Goal: Information Seeking & Learning: Check status

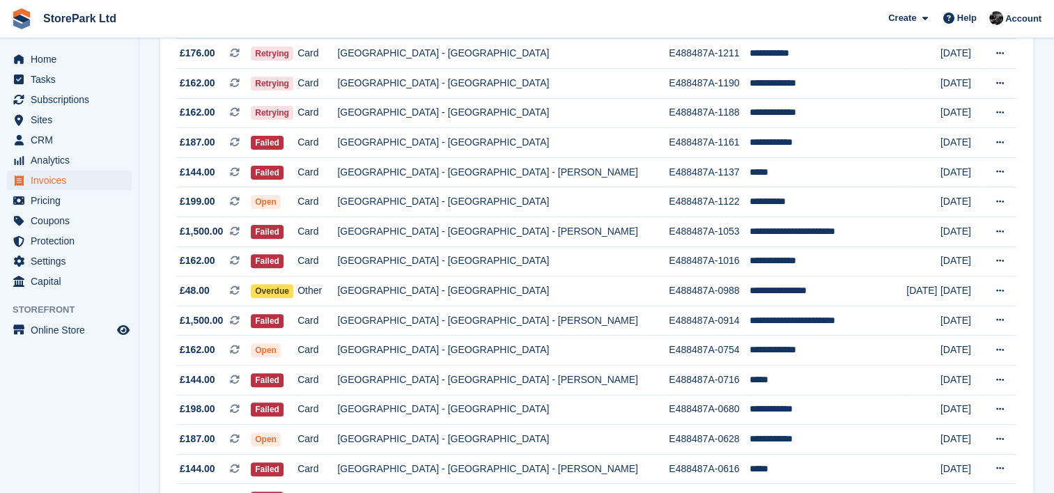
scroll to position [430, 0]
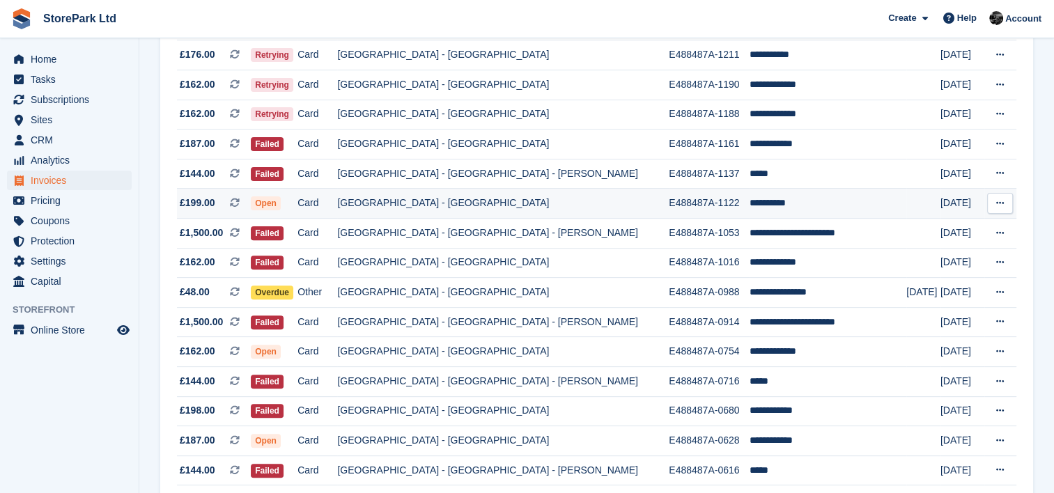
click at [413, 208] on td "[GEOGRAPHIC_DATA] - [GEOGRAPHIC_DATA]" at bounding box center [503, 204] width 332 height 30
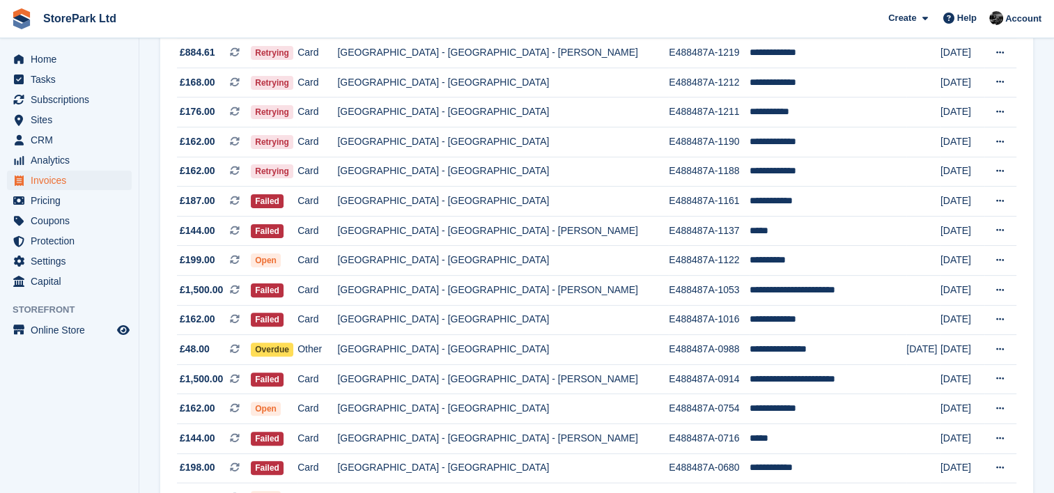
scroll to position [387, 0]
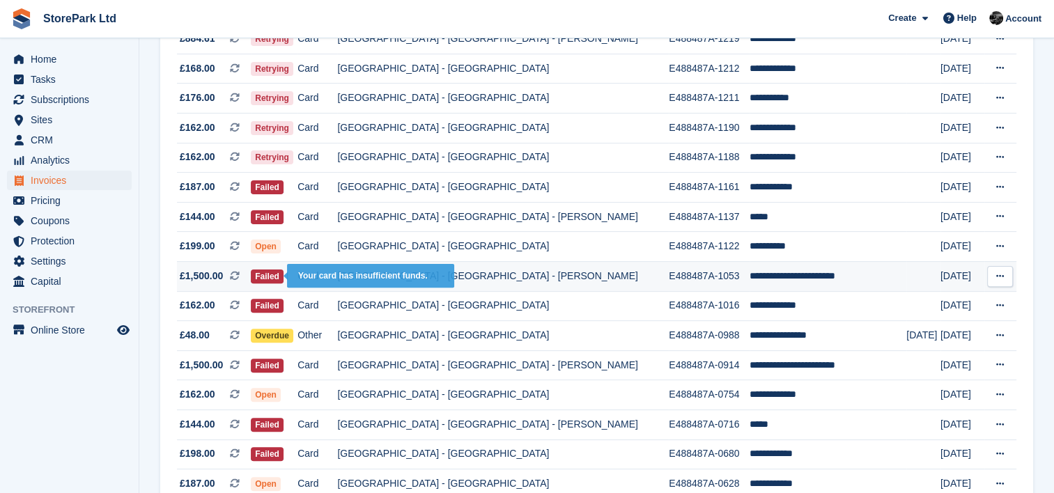
click at [283, 276] on span "Failed" at bounding box center [267, 277] width 33 height 14
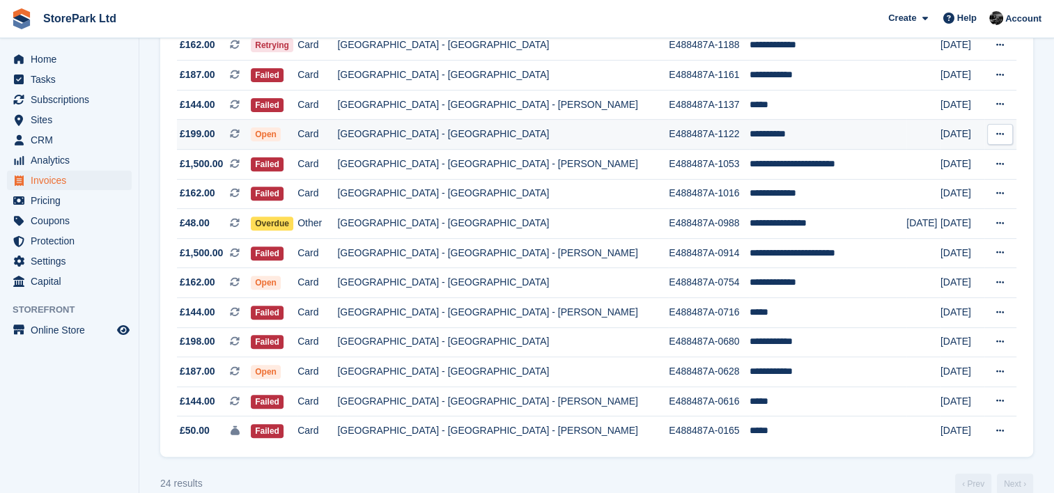
scroll to position [496, 0]
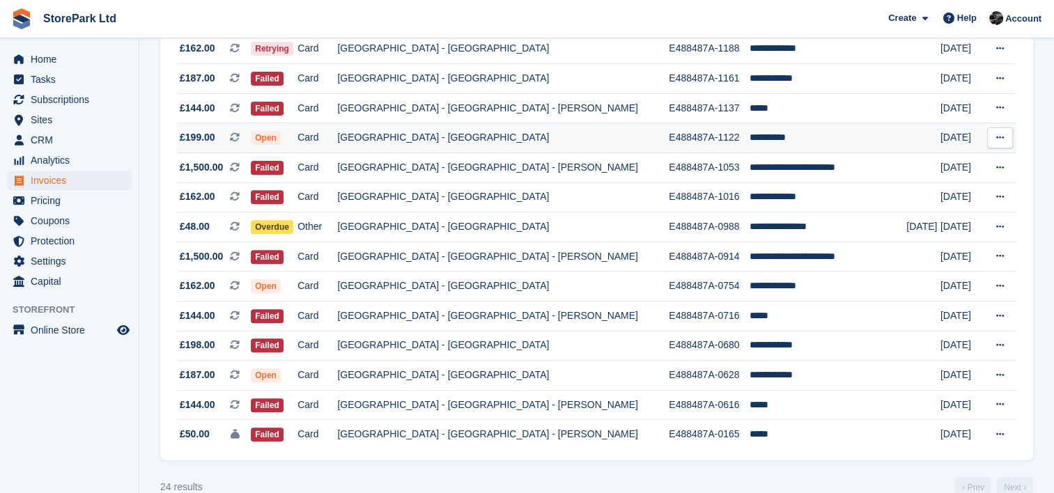
click at [332, 143] on td "Card" at bounding box center [317, 138] width 40 height 30
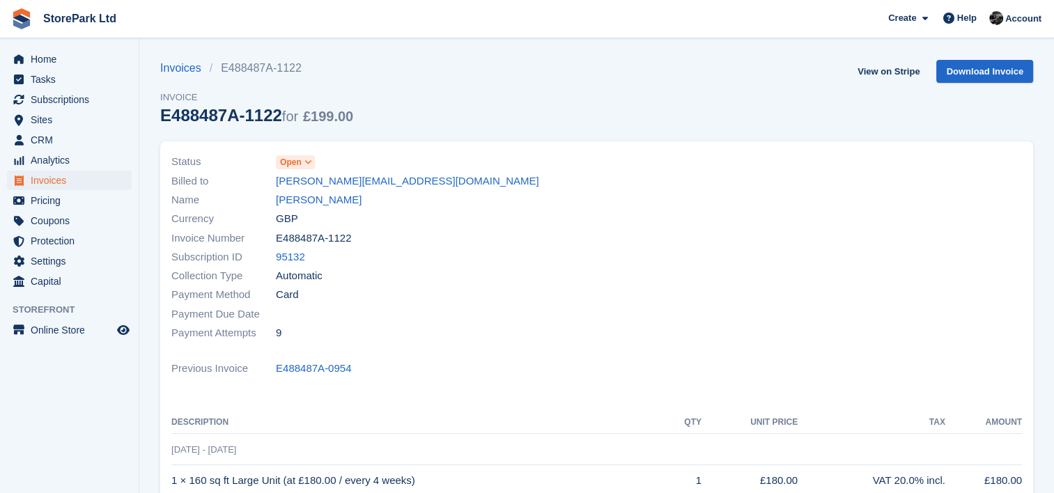
click at [312, 157] on span at bounding box center [308, 162] width 11 height 11
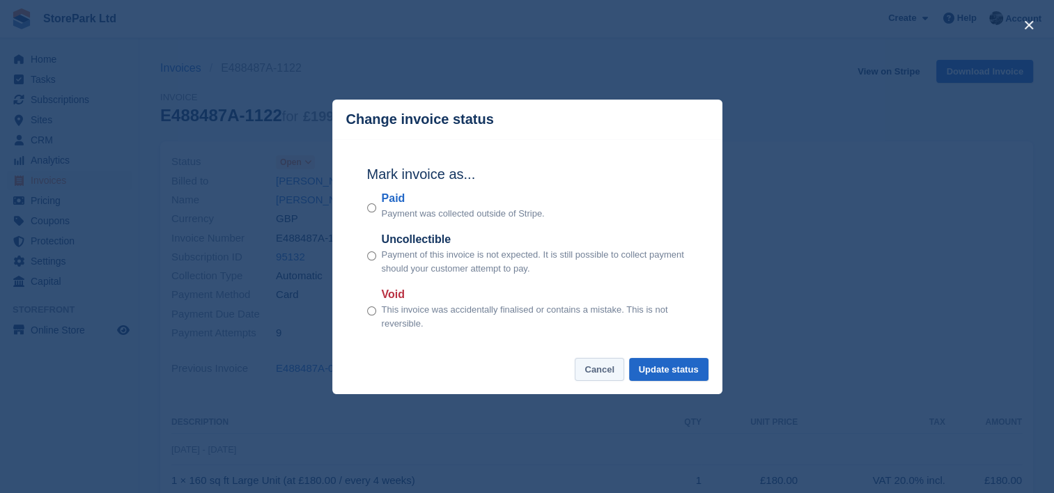
click at [587, 367] on button "Cancel" at bounding box center [599, 369] width 49 height 23
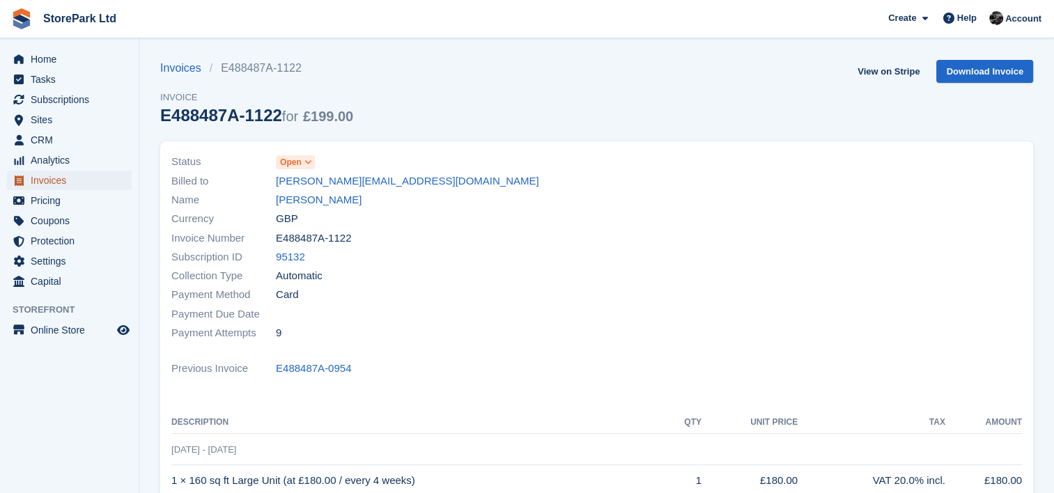
click at [84, 176] on span "Invoices" at bounding box center [73, 181] width 84 height 20
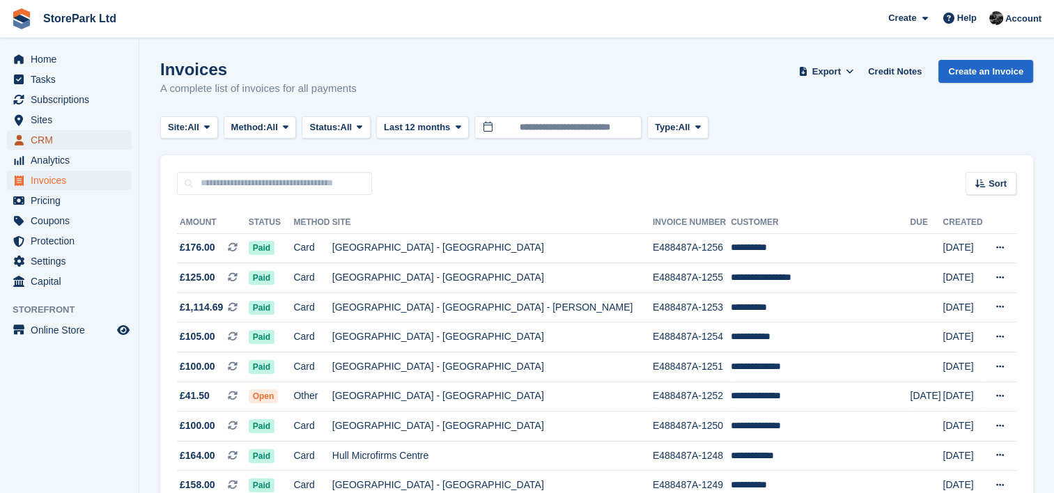
click at [40, 145] on span "CRM" at bounding box center [73, 140] width 84 height 20
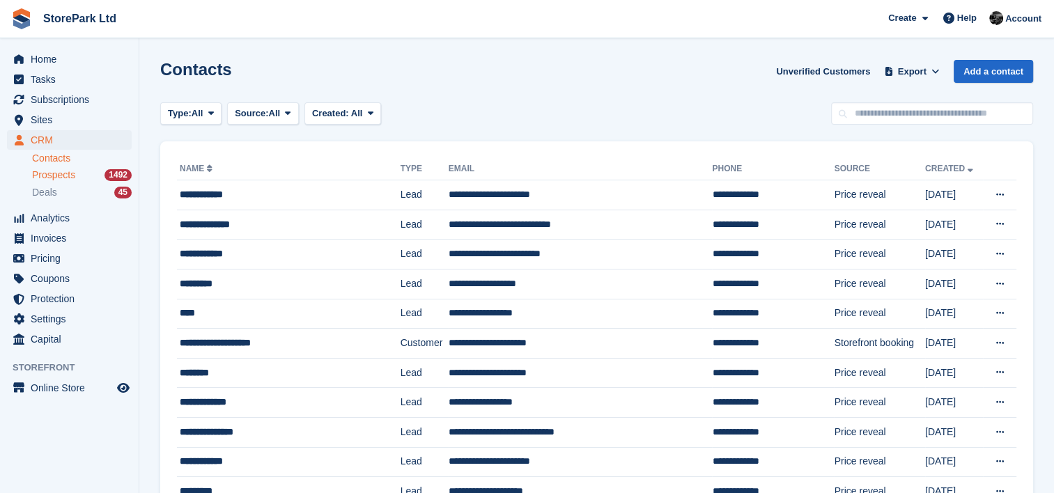
click at [88, 170] on div "Prospects 1492" at bounding box center [82, 175] width 100 height 13
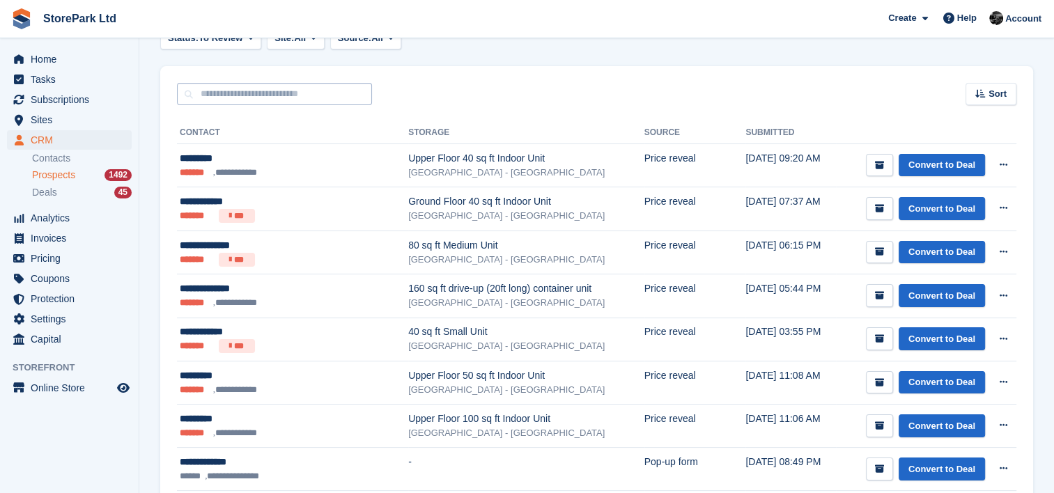
scroll to position [170, 0]
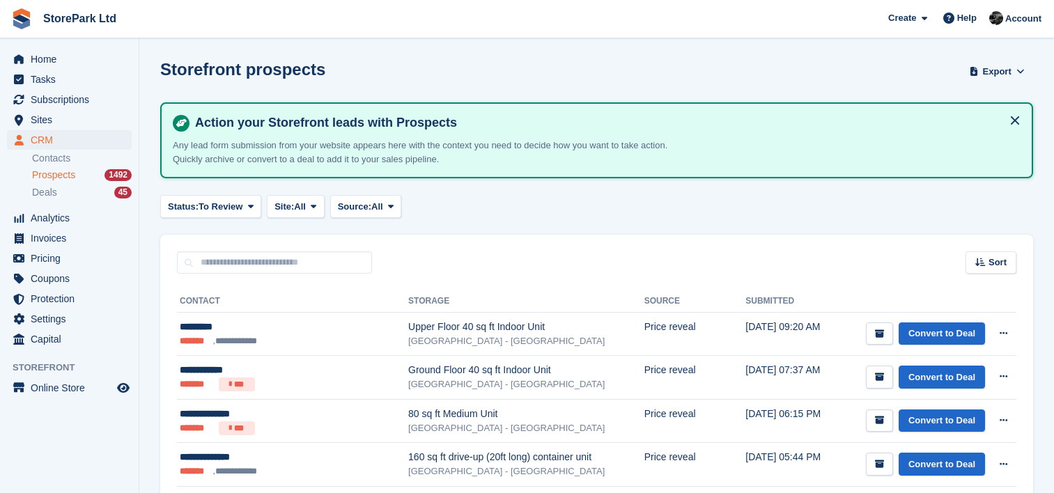
scroll to position [169, 0]
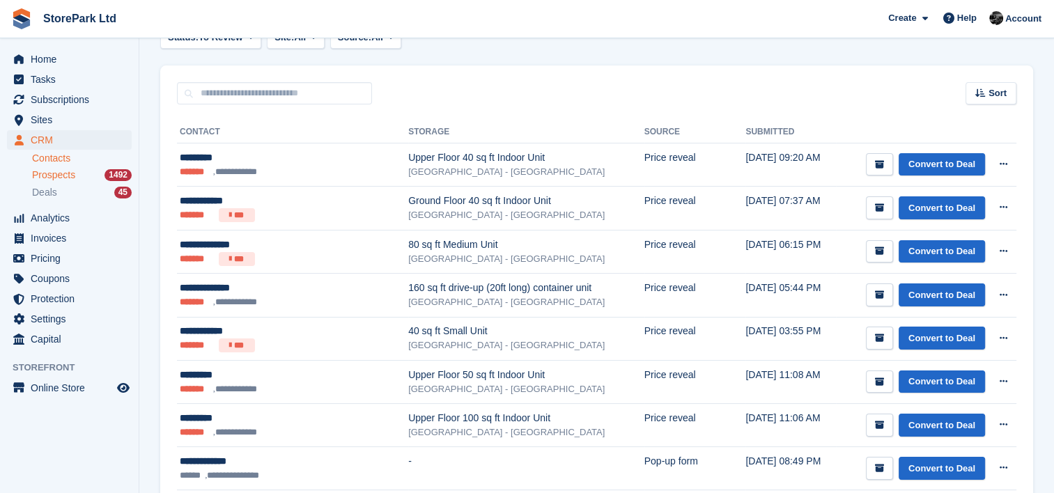
click at [60, 163] on link "Contacts" at bounding box center [82, 158] width 100 height 13
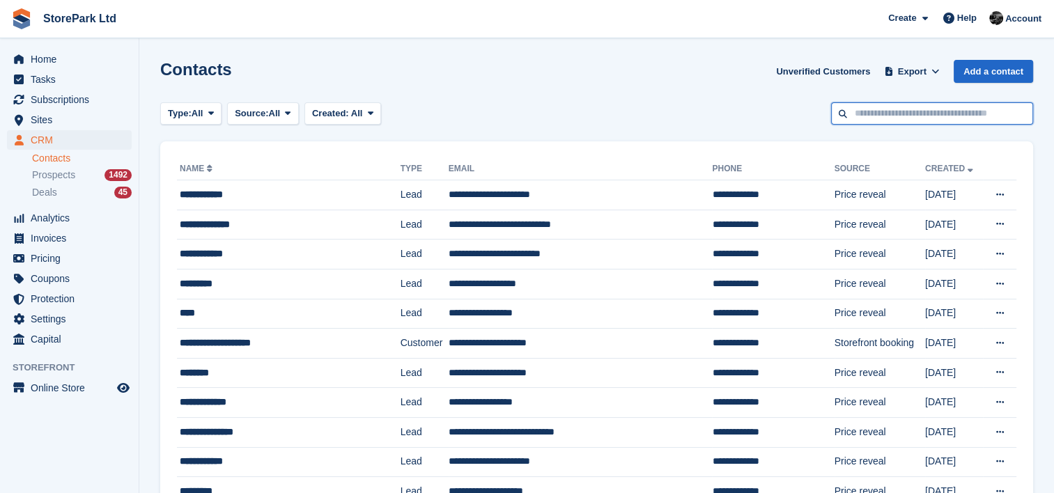
click at [871, 116] on input "text" at bounding box center [932, 113] width 202 height 23
type input "****"
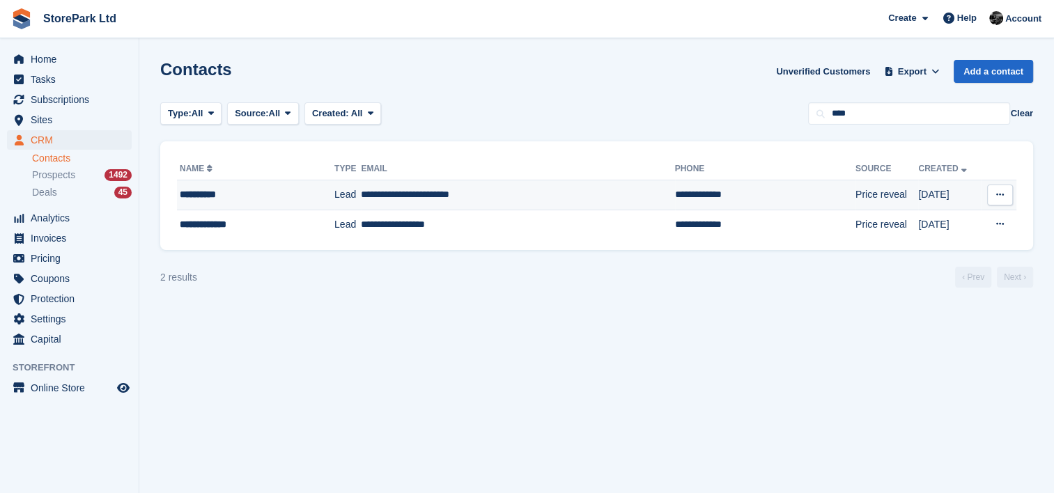
click at [533, 198] on td "**********" at bounding box center [517, 195] width 313 height 30
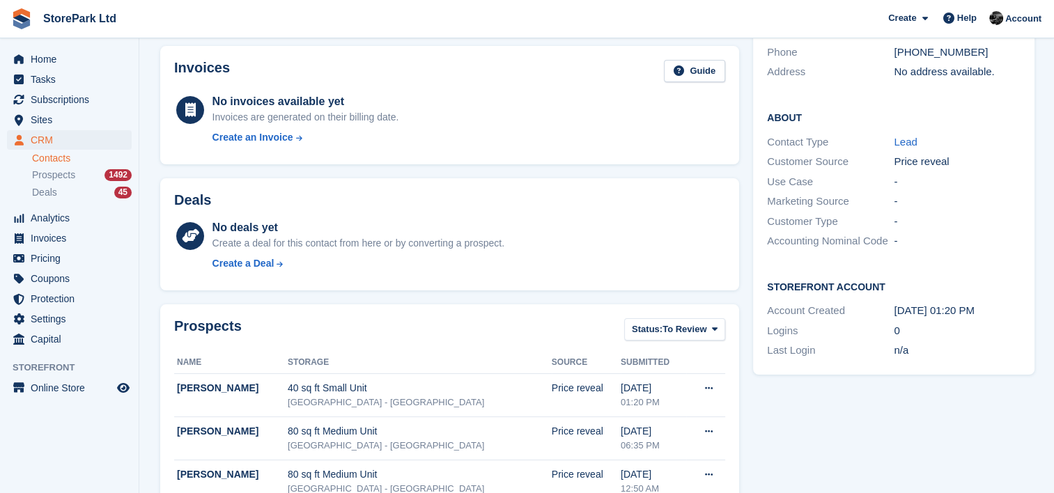
scroll to position [181, 0]
